Goal: Information Seeking & Learning: Compare options

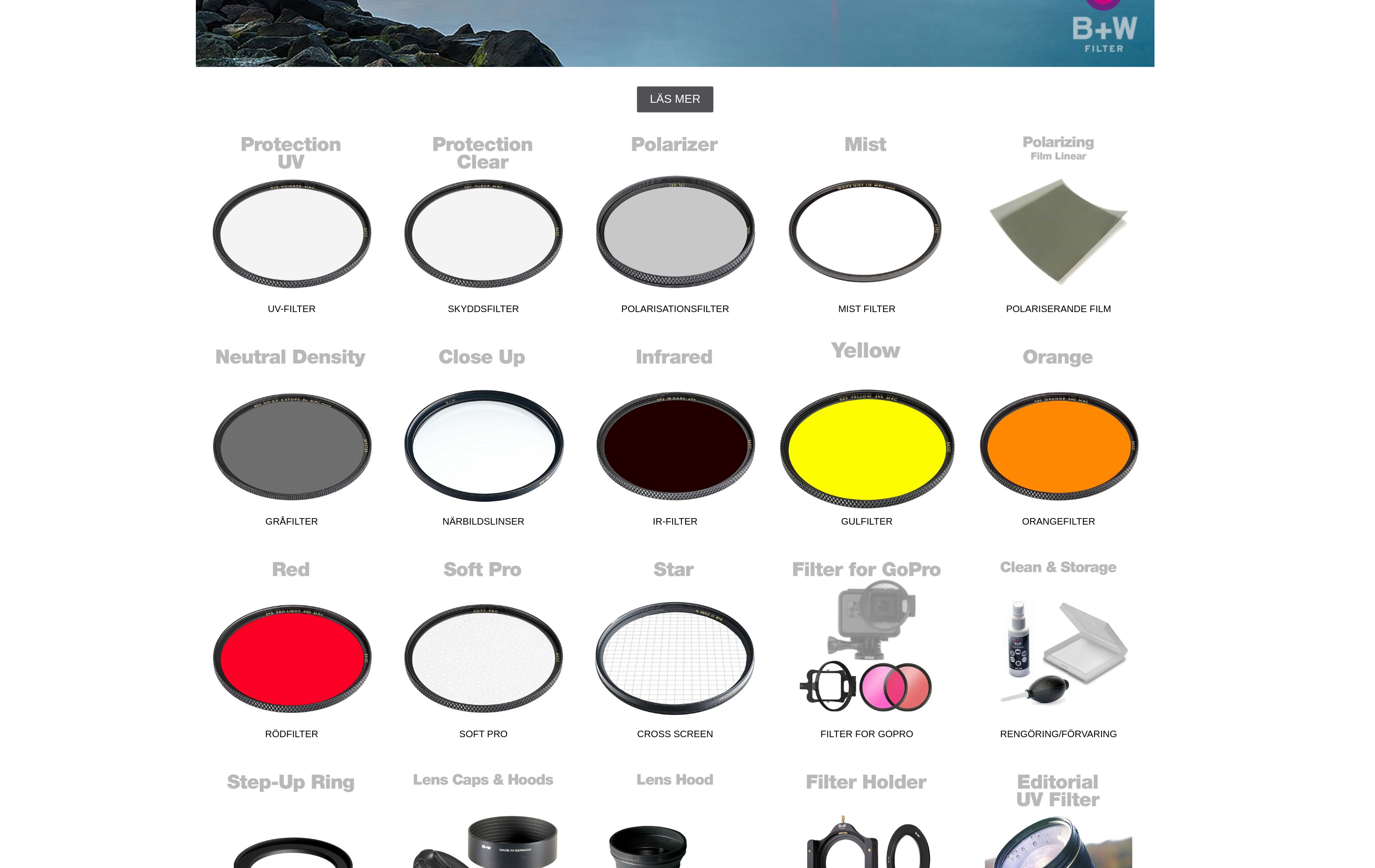
click at [749, 445] on link "Gulfilter" at bounding box center [812, 508] width 124 height 126
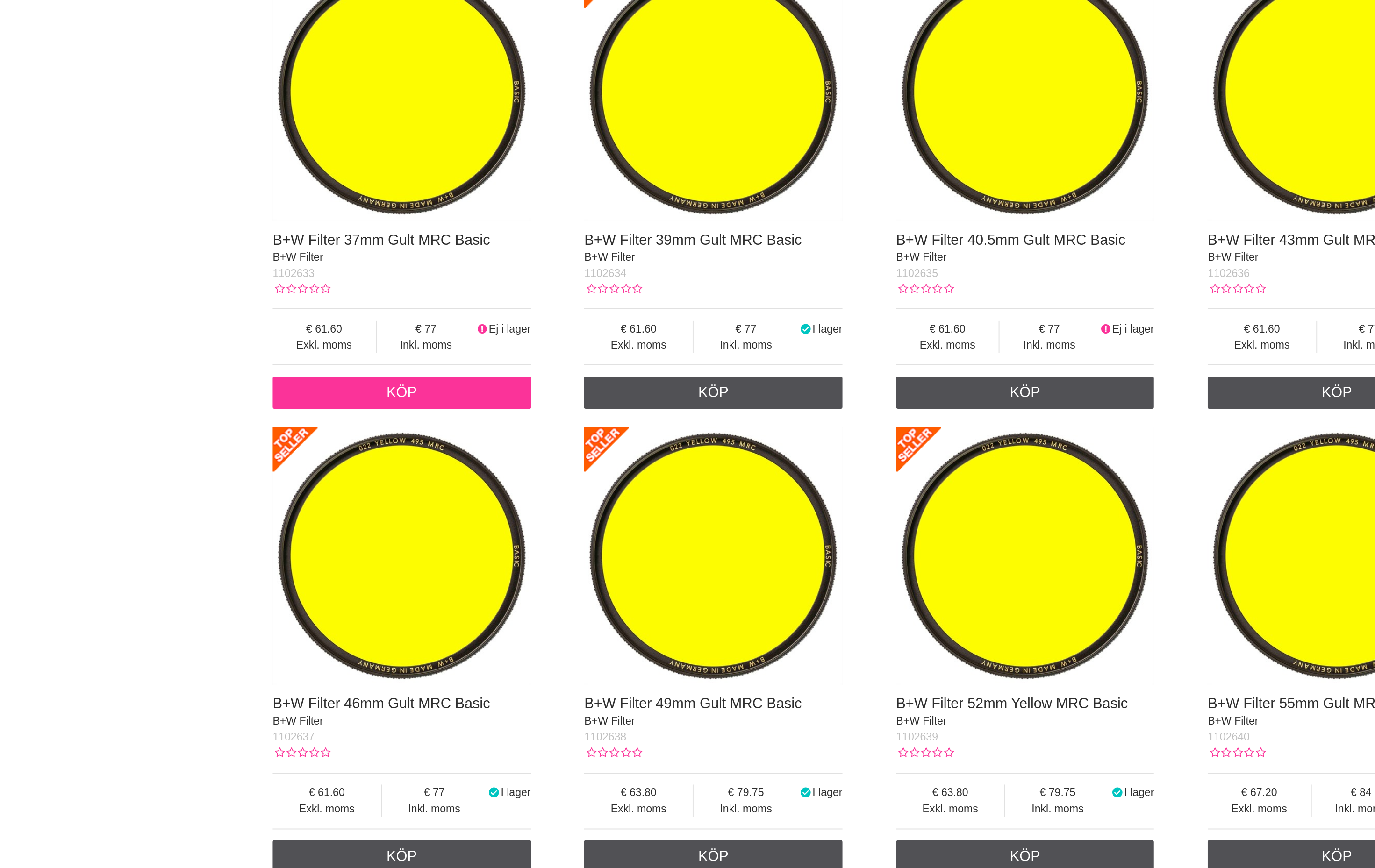
scroll to position [71, 0]
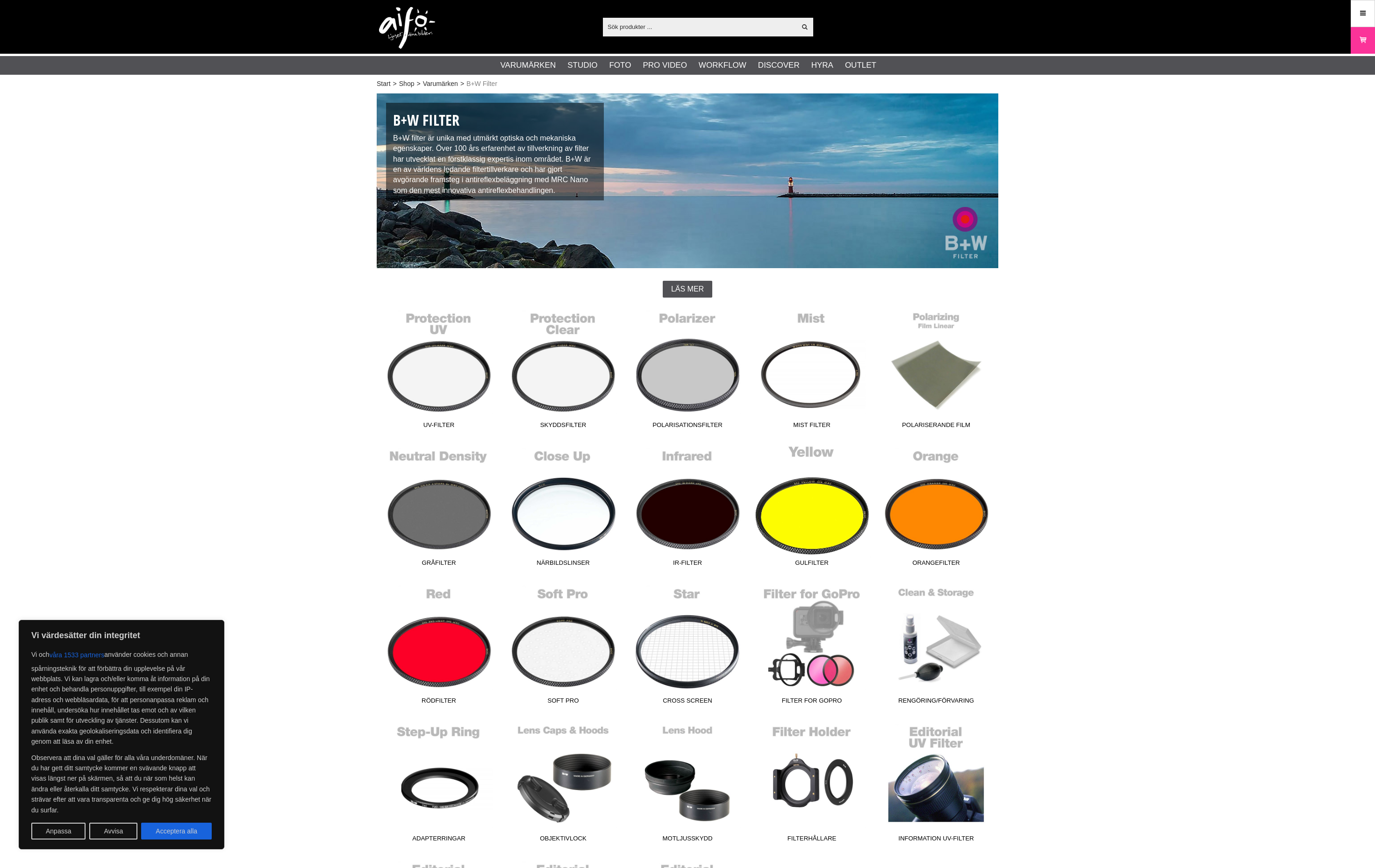
scroll to position [225, 250]
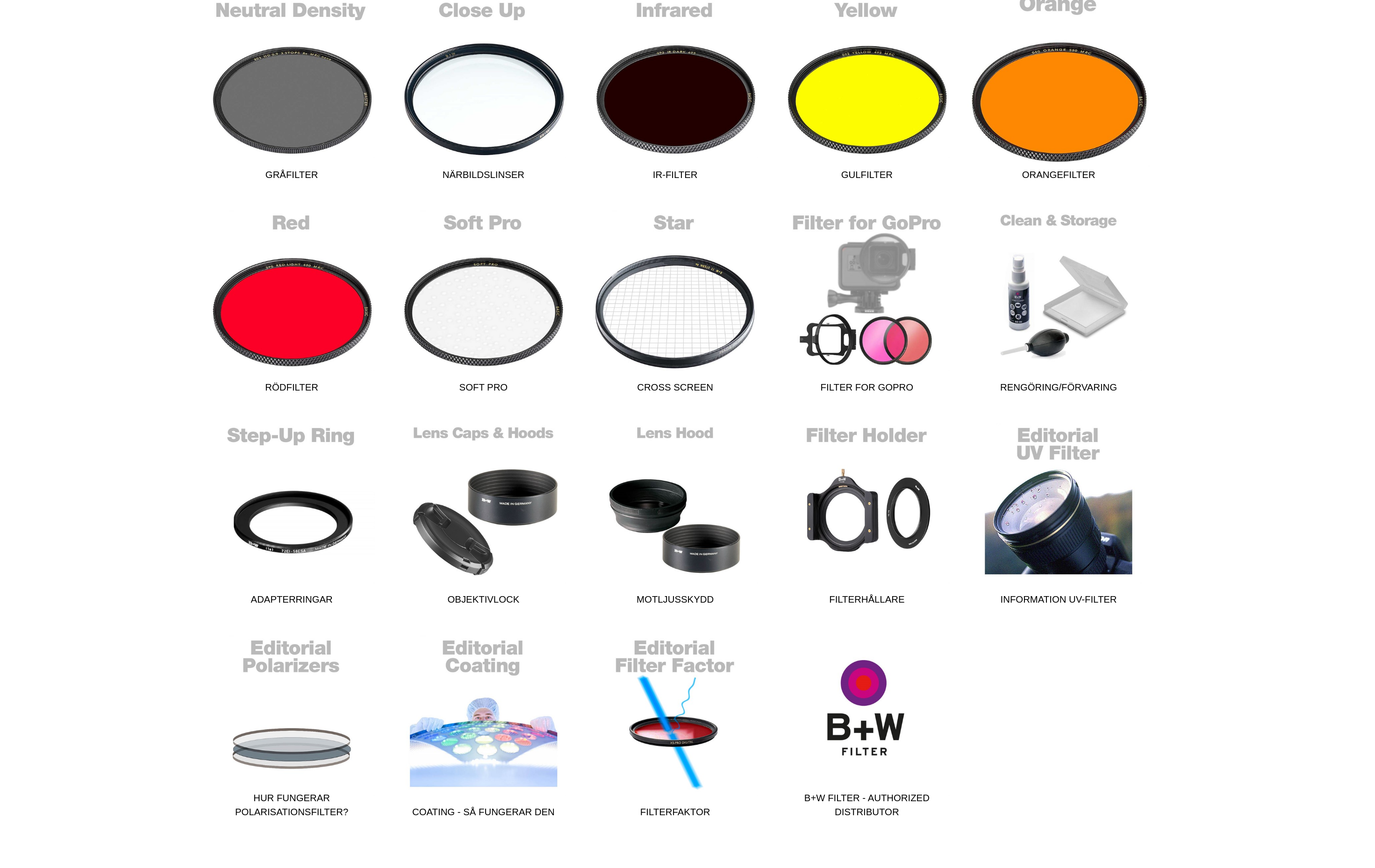
click at [874, 309] on link "Orangefilter" at bounding box center [936, 283] width 124 height 126
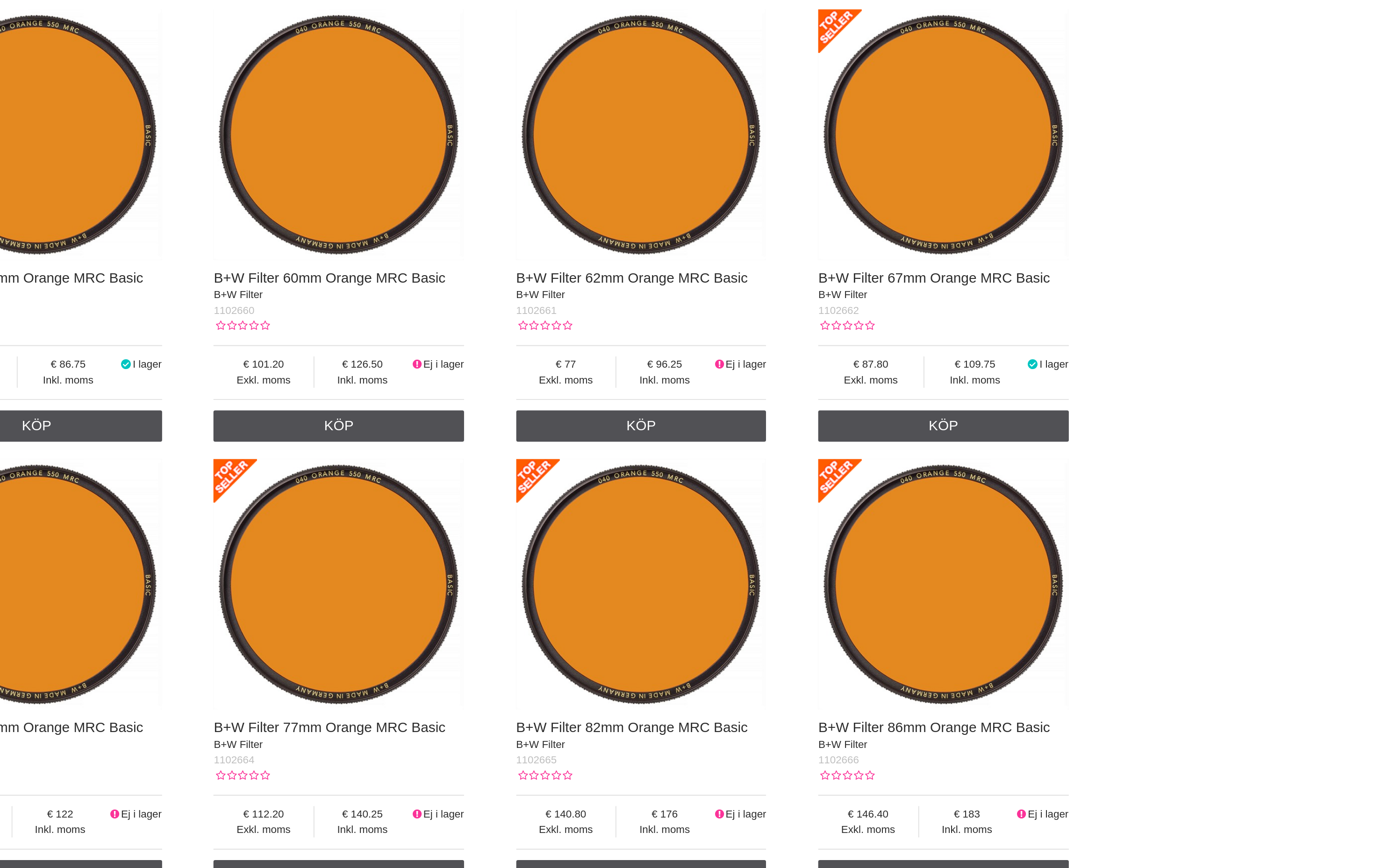
scroll to position [370, 0]
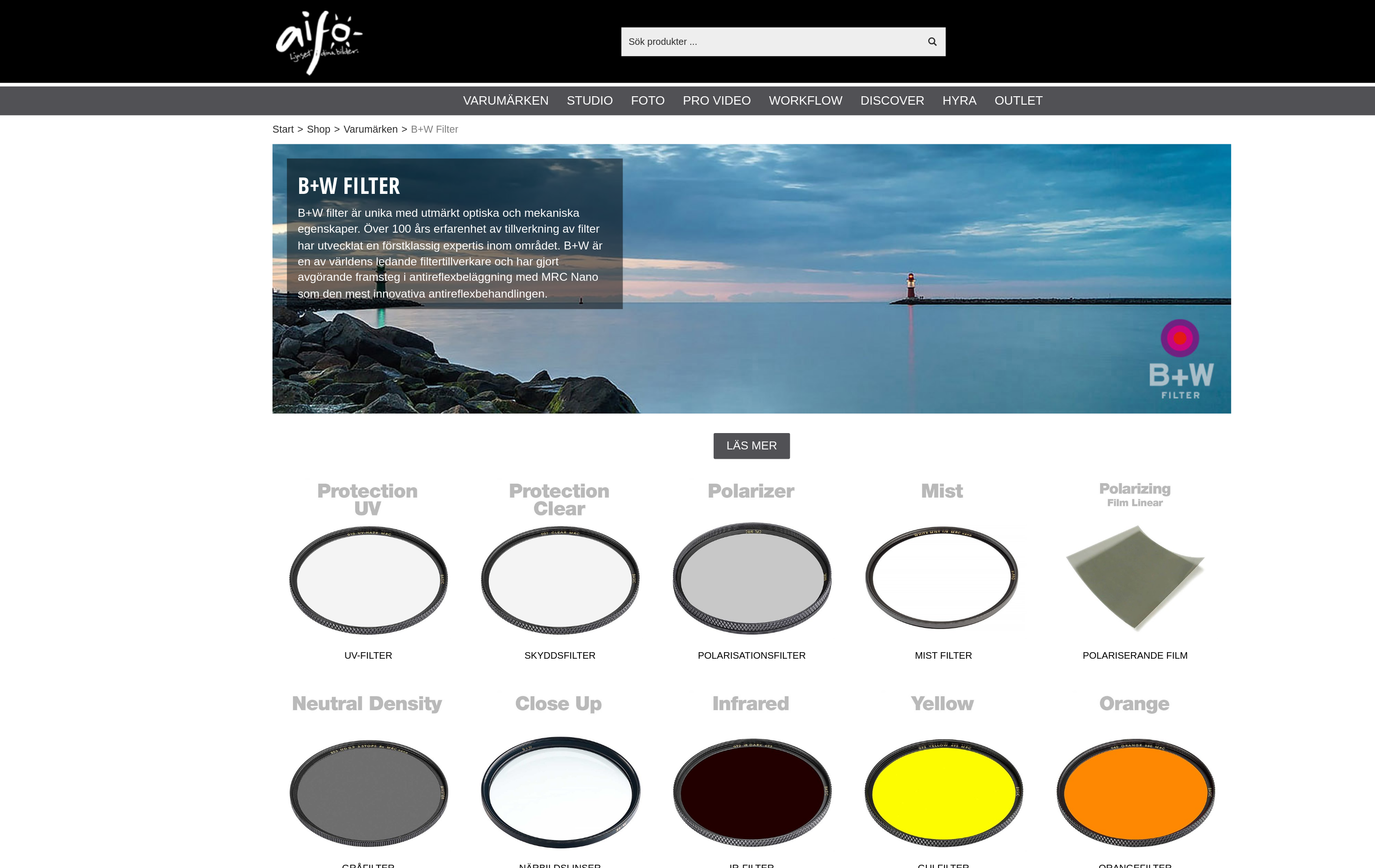
click at [603, 27] on input "text" at bounding box center [700, 27] width 193 height 14
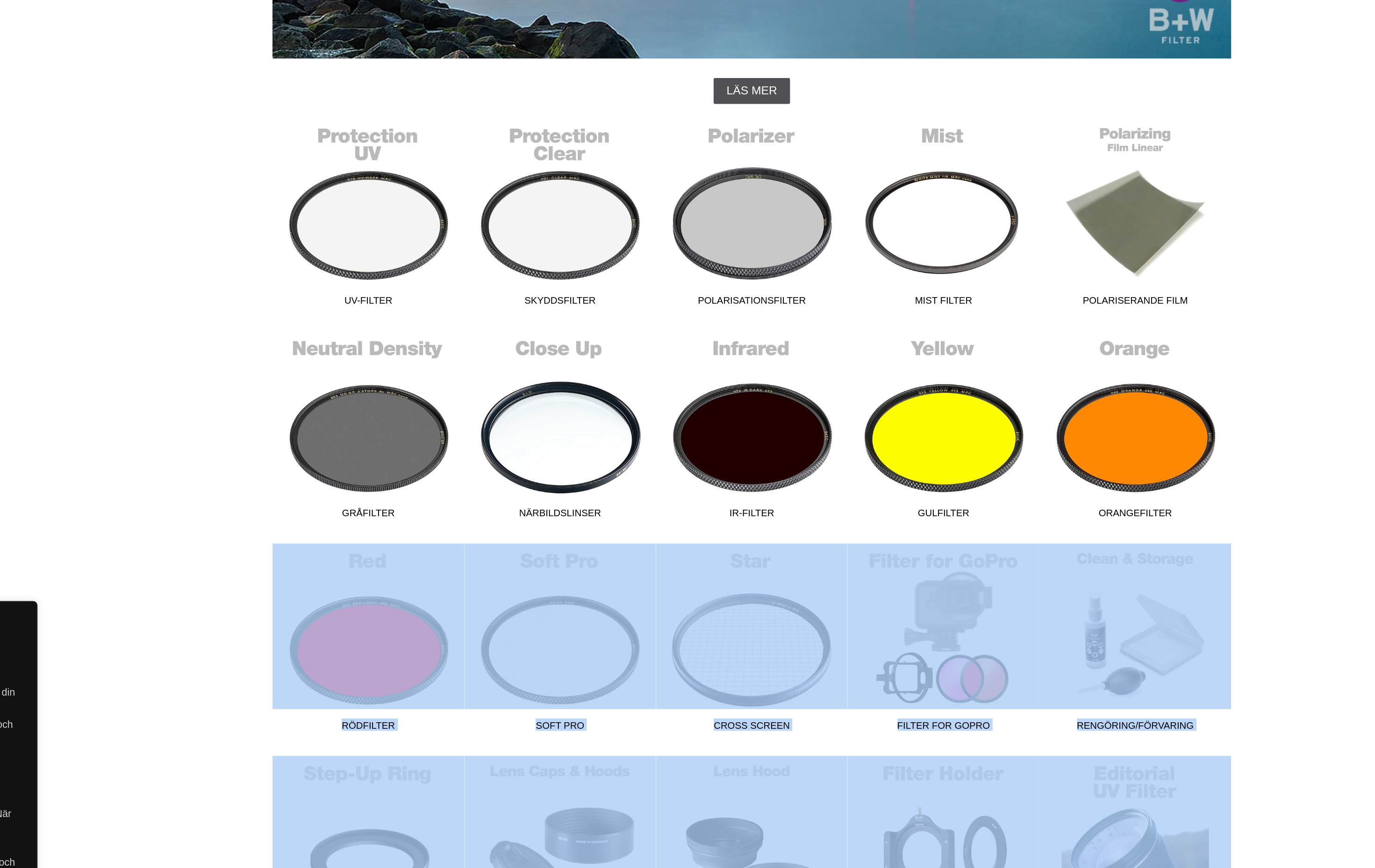
drag, startPoint x: 817, startPoint y: 458, endPoint x: 810, endPoint y: 535, distance: 77.3
click at [810, 535] on div "Start > Shop > Varumärken > B+W Filter B+W Filter B+W filter är unika med utmär…" at bounding box center [687, 583] width 1375 height 985
click at [832, 437] on div "Start > Shop > Varumärken > B+W Filter B+W Filter B+W filter är unika med utmär…" at bounding box center [687, 583] width 1375 height 985
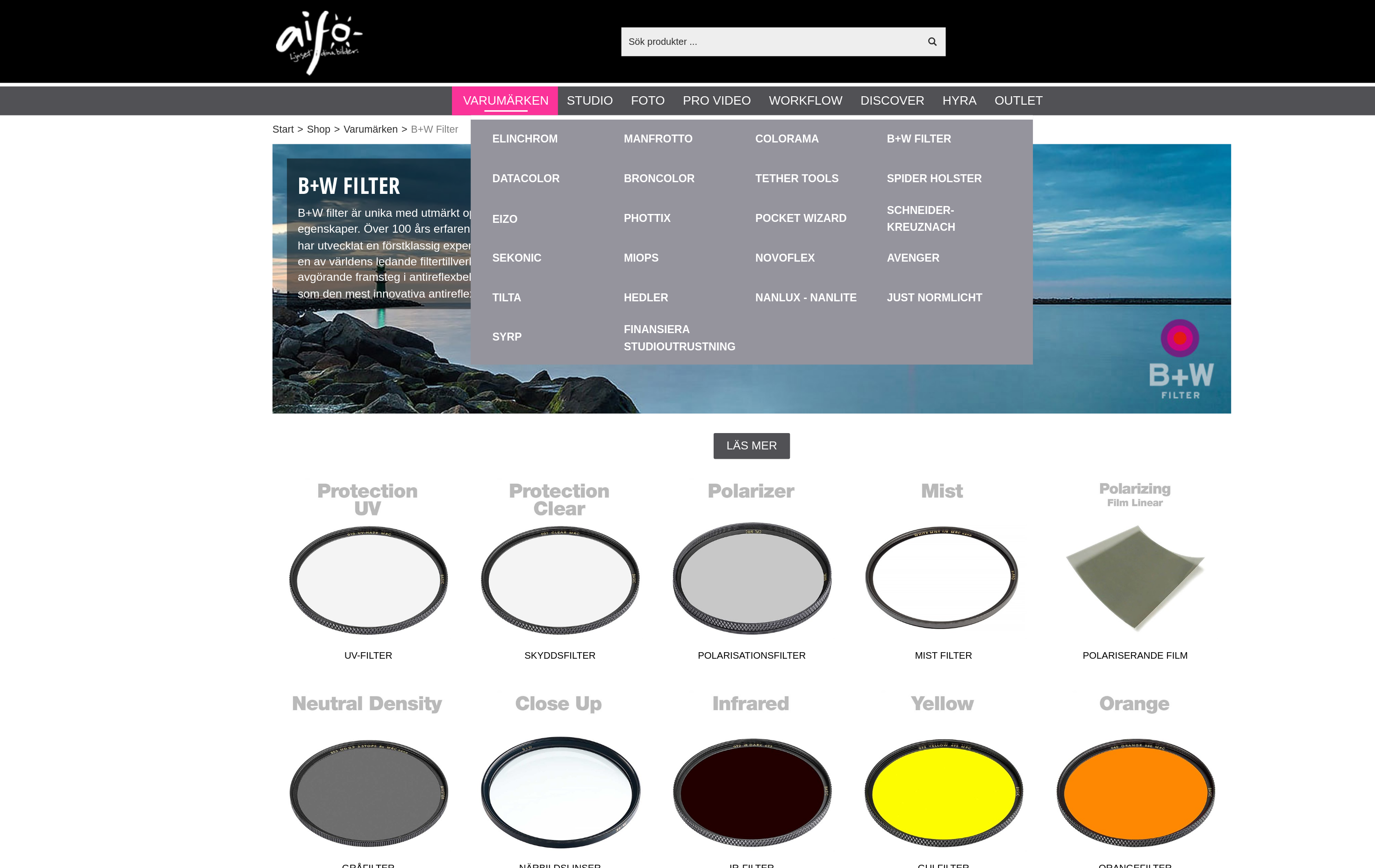
click at [500, 63] on link "Varumärken" at bounding box center [528, 65] width 55 height 12
